Goal: Task Accomplishment & Management: Manage account settings

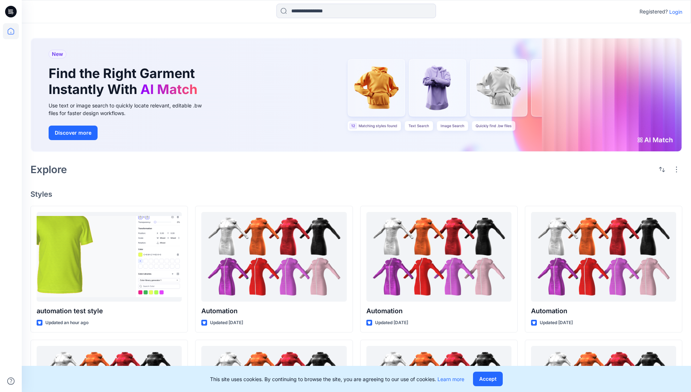
click at [674, 12] on p "Login" at bounding box center [675, 12] width 13 height 8
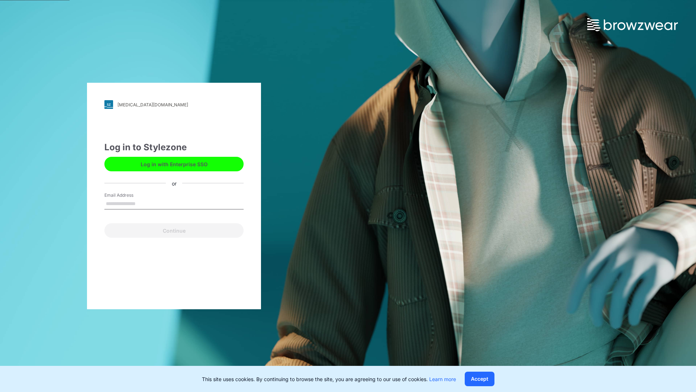
click at [143, 203] on input "Email Address" at bounding box center [173, 203] width 139 height 11
type input "**********"
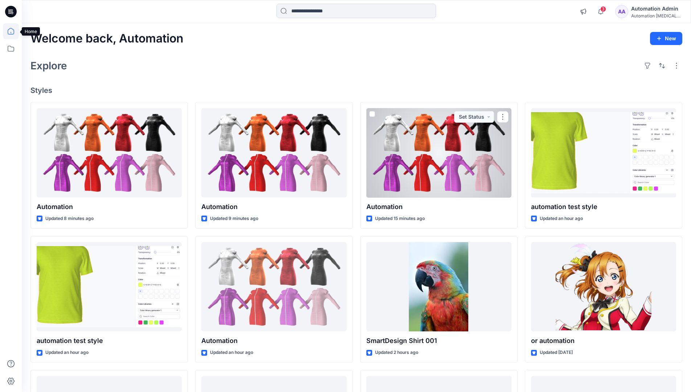
click at [14, 31] on icon at bounding box center [11, 31] width 7 height 7
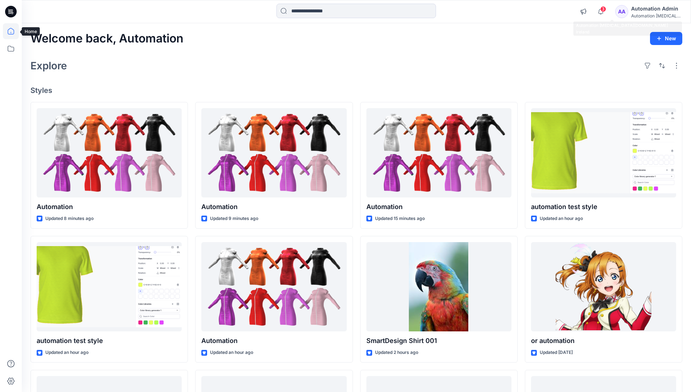
click at [651, 17] on div "Automation testim..." at bounding box center [656, 15] width 51 height 5
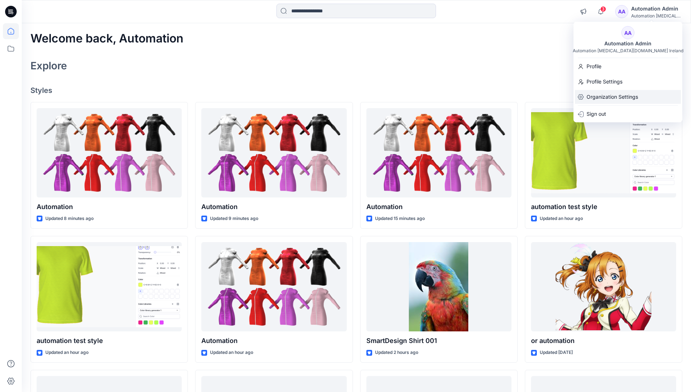
click at [624, 99] on p "Organization Settings" at bounding box center [611, 97] width 51 height 14
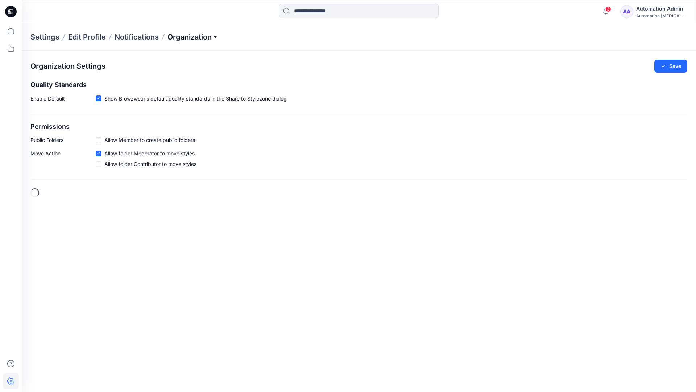
click at [212, 37] on p "Organization" at bounding box center [192, 37] width 51 height 10
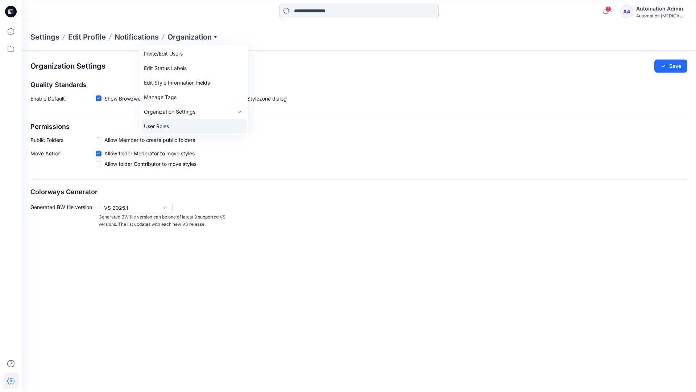
click at [197, 122] on link "User Roles" at bounding box center [194, 126] width 106 height 15
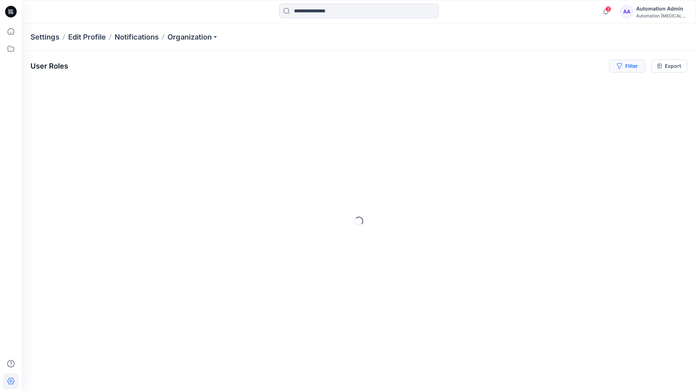
click at [630, 65] on button "Filter" at bounding box center [627, 65] width 36 height 13
click at [534, 84] on div at bounding box center [517, 85] width 75 height 9
type input "*****"
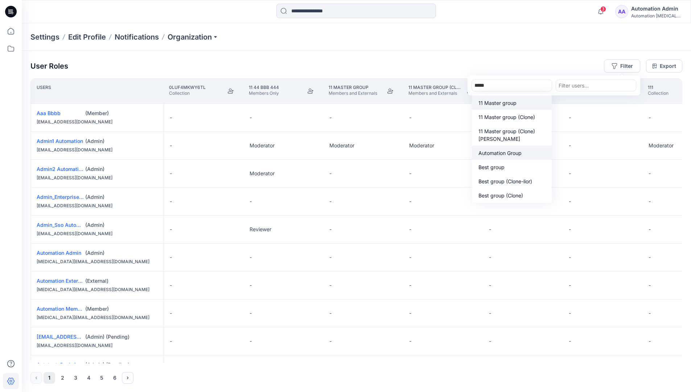
click at [514, 155] on p "Automation Group" at bounding box center [499, 153] width 43 height 8
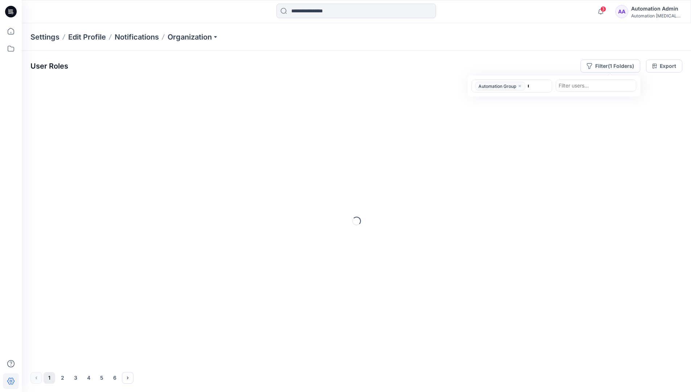
type input "******"
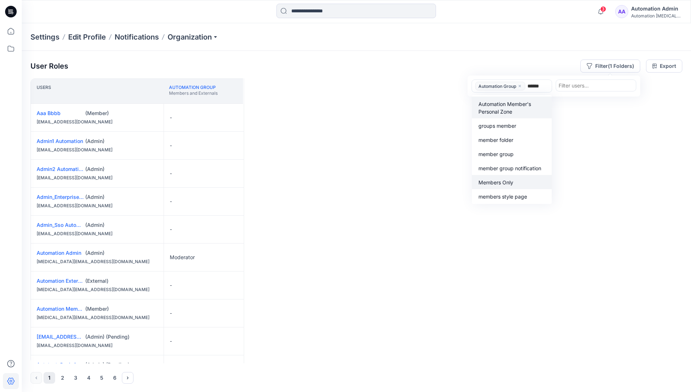
click at [510, 180] on p "Members Only" at bounding box center [495, 182] width 35 height 8
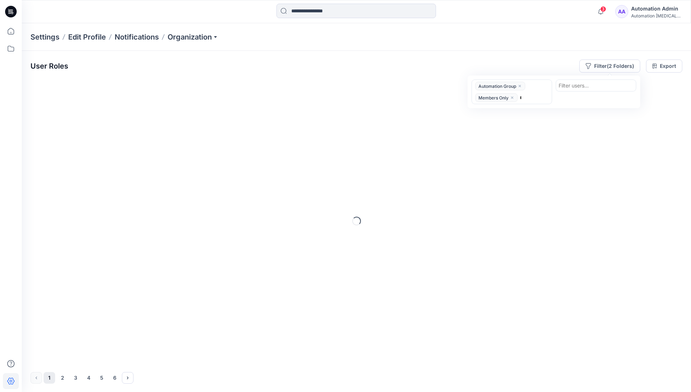
type input "*****"
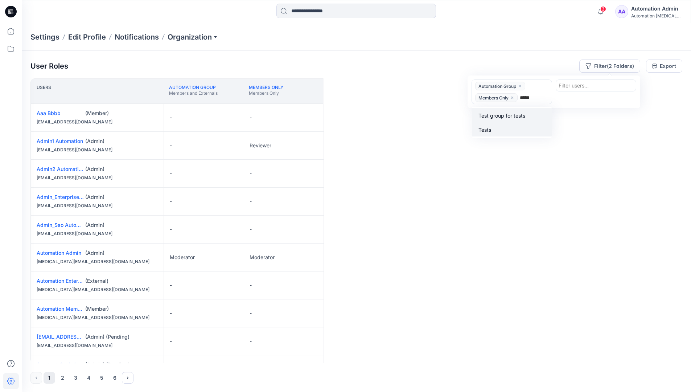
click at [513, 125] on div "Tests" at bounding box center [511, 129] width 71 height 8
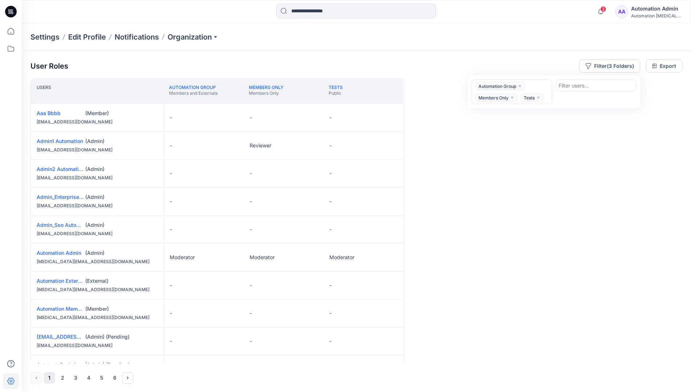
click at [495, 123] on div "Users Automation Group Members and Externals Members Only Members Only Tests Pu…" at bounding box center [355, 220] width 651 height 285
click at [606, 63] on button "Filter (3 Folders)" at bounding box center [609, 65] width 61 height 13
click at [520, 84] on icon "close" at bounding box center [519, 86] width 4 height 4
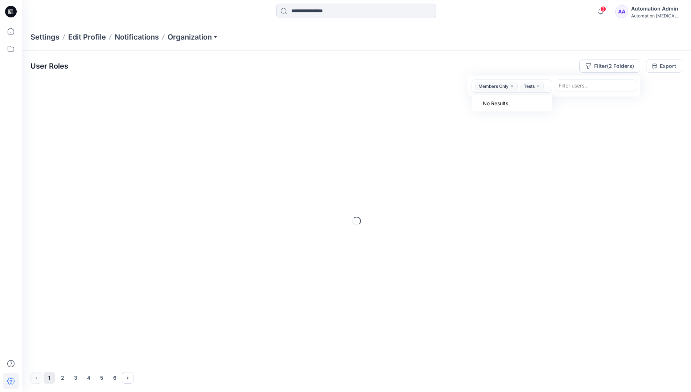
click at [514, 87] on icon "close" at bounding box center [512, 86] width 4 height 4
click at [493, 86] on icon "close" at bounding box center [493, 86] width 2 height 2
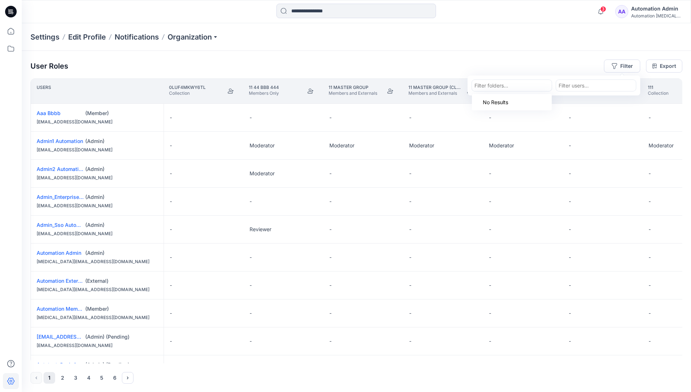
click at [586, 41] on div "Settings Edit Profile Notifications Organization" at bounding box center [356, 37] width 669 height 28
click at [534, 61] on div "User Roles Filter Export" at bounding box center [355, 65] width 651 height 13
click at [647, 12] on div "Automation Admin" at bounding box center [656, 8] width 51 height 9
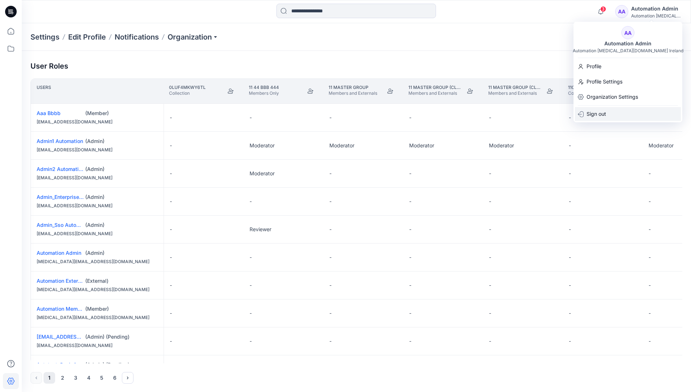
click at [617, 115] on div "Sign out" at bounding box center [628, 114] width 106 height 14
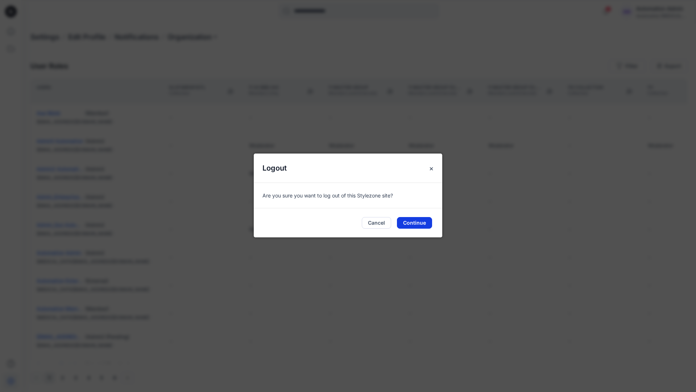
click at [422, 222] on button "Continue" at bounding box center [414, 223] width 35 height 12
